Goal: Go to known website: Access a specific website the user already knows

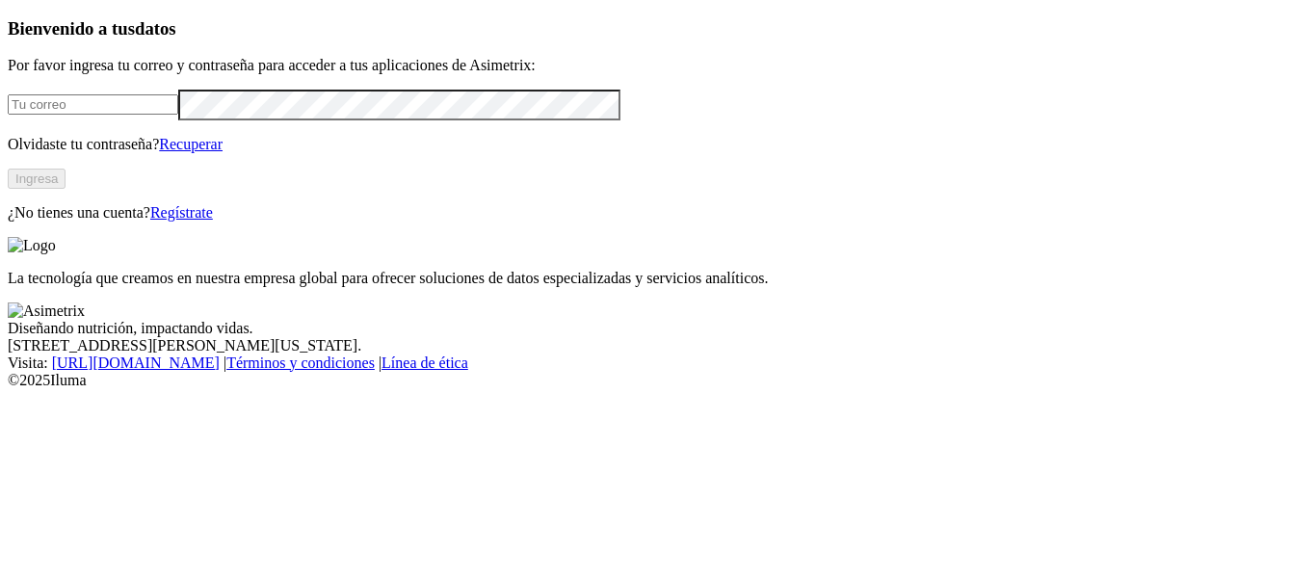
type input "[PERSON_NAME][EMAIL_ADDRESS][DOMAIN_NAME]"
click at [256, 222] on div "Bienvenido a tus datos Por favor ingresa tu correo y contraseña para acceder a …" at bounding box center [658, 119] width 1301 height 203
click at [66, 189] on button "Ingresa" at bounding box center [37, 179] width 58 height 20
